Goal: Task Accomplishment & Management: Use online tool/utility

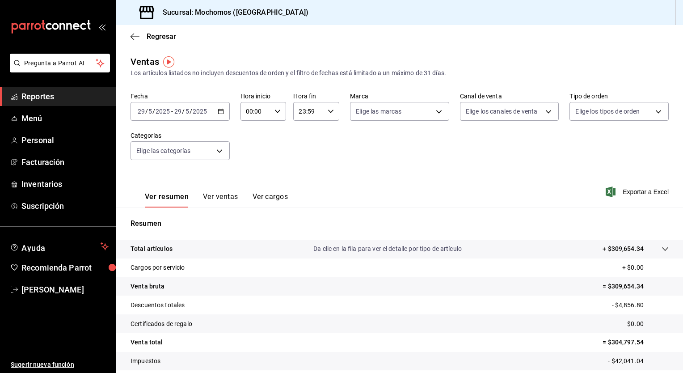
click at [219, 110] on icon "button" at bounding box center [221, 111] width 6 height 6
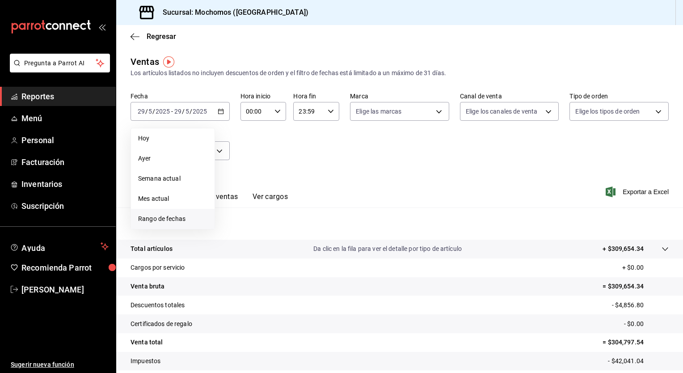
click at [154, 215] on span "Rango de fechas" at bounding box center [172, 218] width 69 height 9
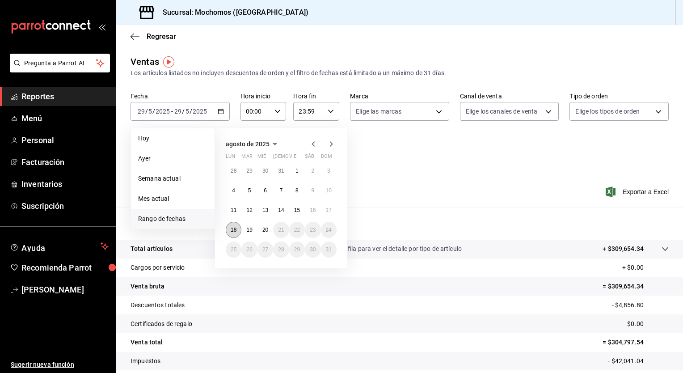
click at [232, 227] on abbr "18" at bounding box center [234, 230] width 6 height 6
click at [268, 230] on abbr "20" at bounding box center [265, 230] width 6 height 6
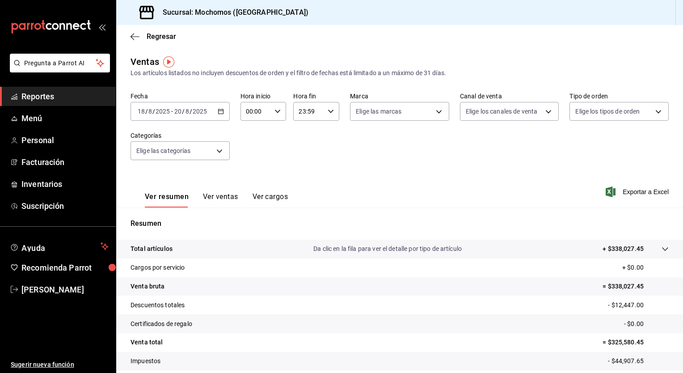
click at [276, 113] on icon "button" at bounding box center [277, 111] width 6 height 6
click at [254, 158] on span "05" at bounding box center [250, 155] width 8 height 7
type input "05:00"
click at [273, 135] on span "00" at bounding box center [273, 133] width 8 height 7
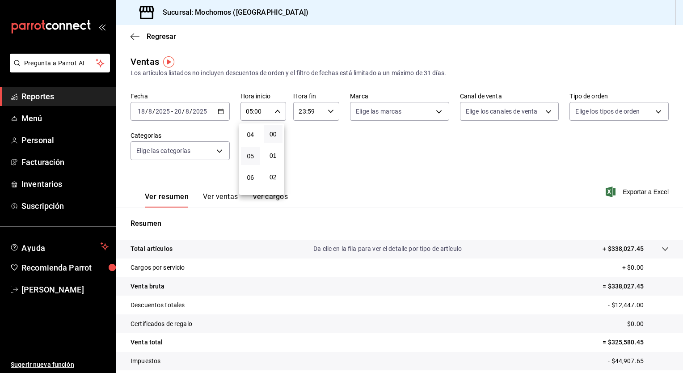
click at [330, 110] on div at bounding box center [341, 186] width 683 height 373
click at [330, 110] on icon "button" at bounding box center [331, 111] width 6 height 6
click at [305, 144] on span "05" at bounding box center [302, 142] width 8 height 7
click at [325, 136] on span "00" at bounding box center [325, 133] width 8 height 7
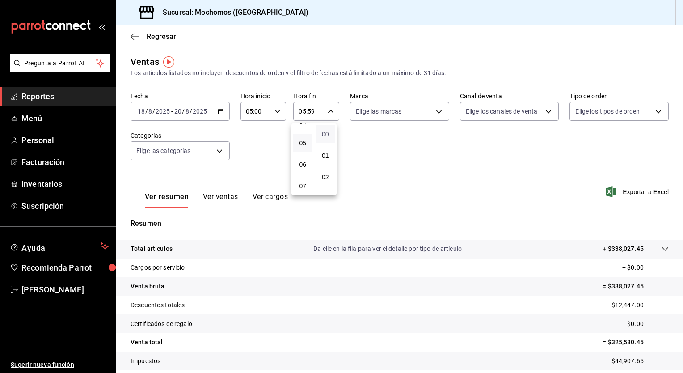
type input "05:00"
click at [382, 147] on div at bounding box center [341, 186] width 683 height 373
click at [638, 193] on span "Exportar a Excel" at bounding box center [637, 191] width 61 height 11
